Goal: Task Accomplishment & Management: Use online tool/utility

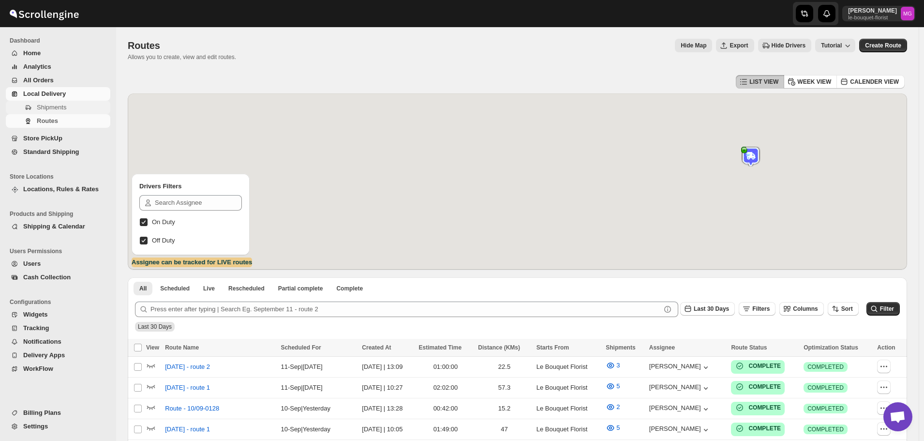
click at [58, 108] on span "Shipments" at bounding box center [51, 106] width 29 height 7
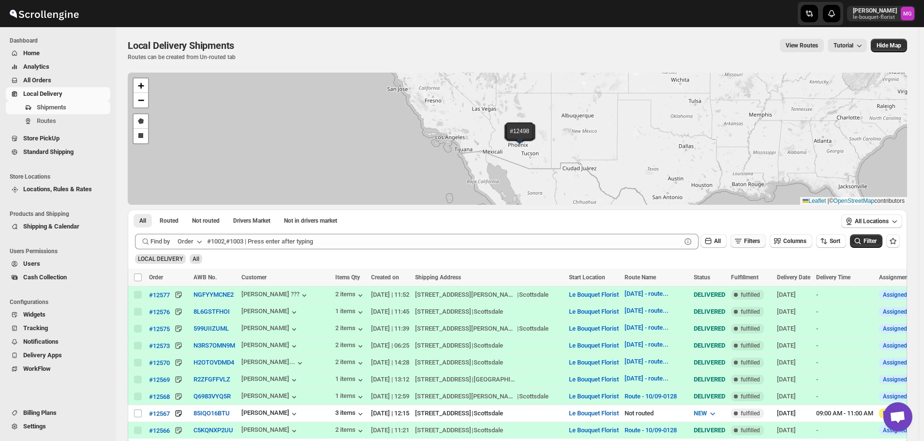
click at [760, 239] on span "Filters" at bounding box center [752, 240] width 16 height 7
click at [755, 273] on button "Add Filter" at bounding box center [752, 279] width 44 height 14
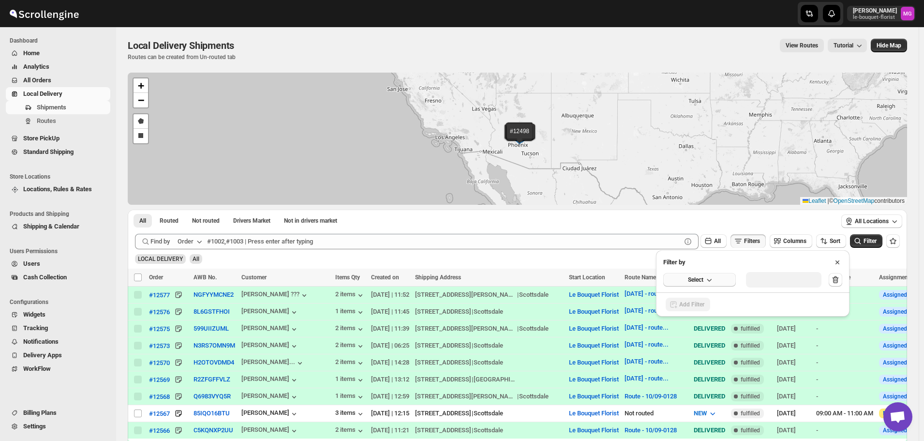
click at [725, 281] on button "Select" at bounding box center [699, 280] width 73 height 14
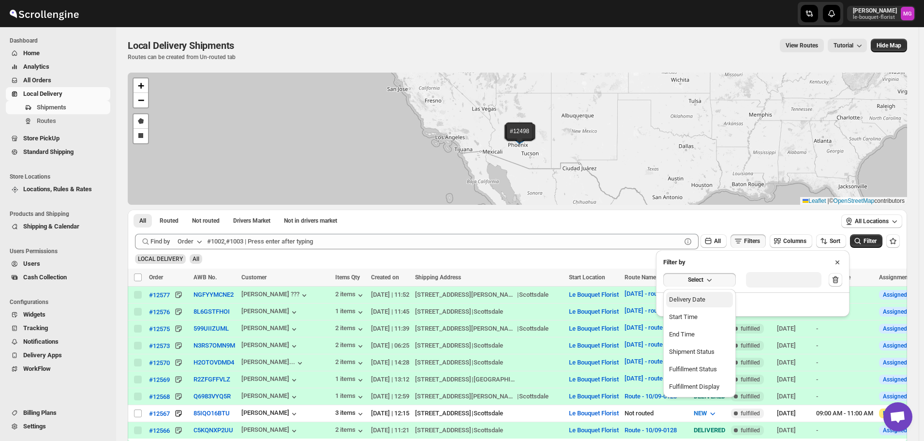
click at [719, 297] on button "Delivery Date" at bounding box center [699, 299] width 67 height 15
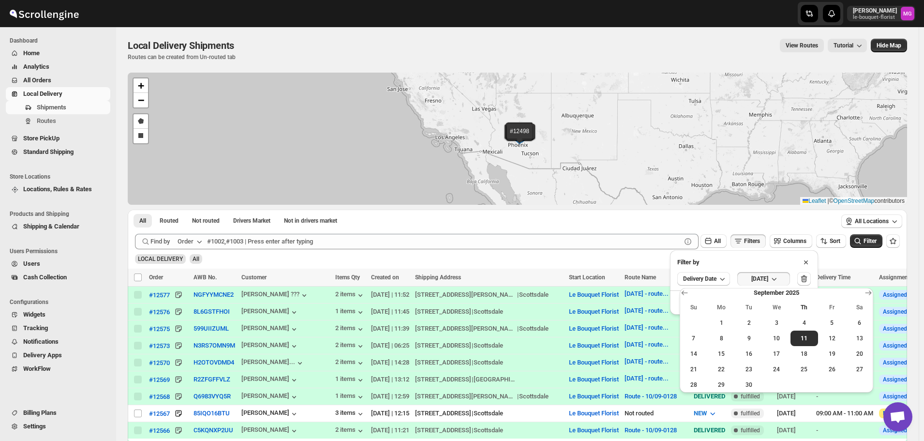
click at [803, 335] on span "11" at bounding box center [804, 338] width 20 height 8
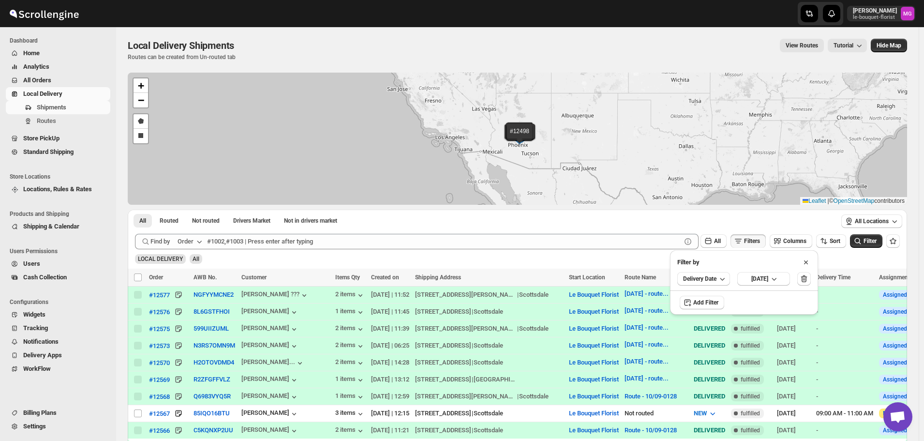
click at [861, 249] on div "LOCAL DELIVERY All" at bounding box center [515, 254] width 768 height 18
click at [864, 246] on button "Filter" at bounding box center [866, 241] width 32 height 14
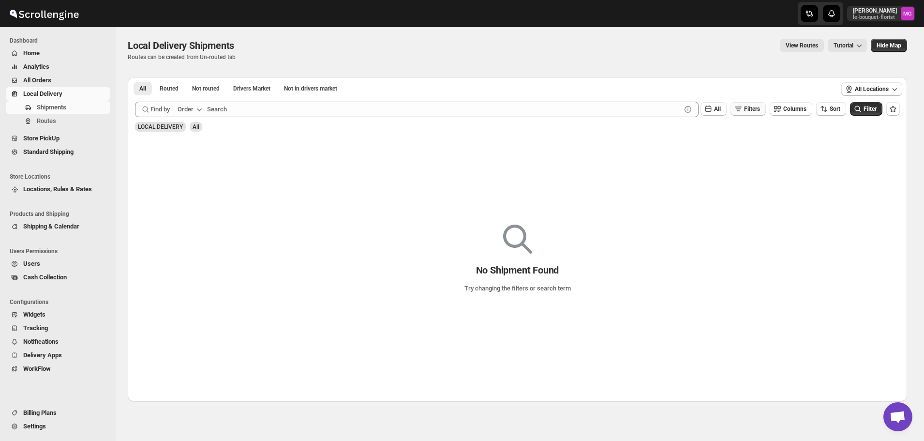
click at [758, 104] on button "Filters" at bounding box center [747, 109] width 35 height 14
click at [809, 148] on icon "button" at bounding box center [804, 147] width 10 height 10
click at [862, 107] on icon "submit" at bounding box center [858, 109] width 10 height 10
